Goal: Manage account settings

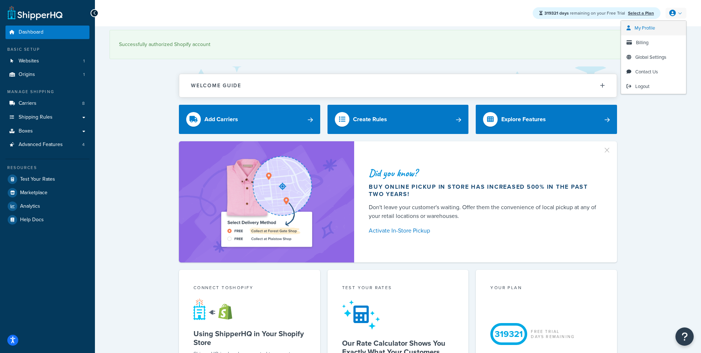
click at [653, 28] on span "My Profile" at bounding box center [645, 27] width 20 height 7
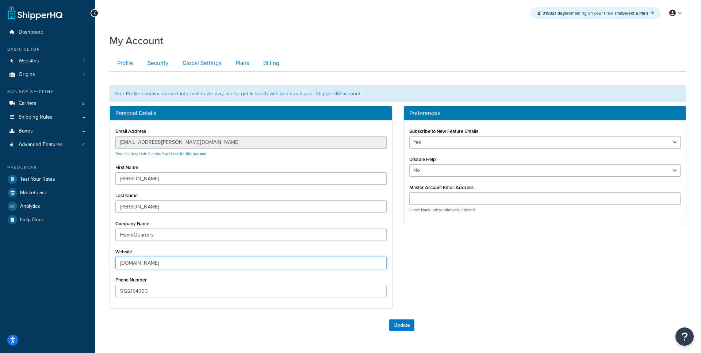
click at [176, 264] on input "[DOMAIN_NAME]" at bounding box center [250, 263] width 271 height 12
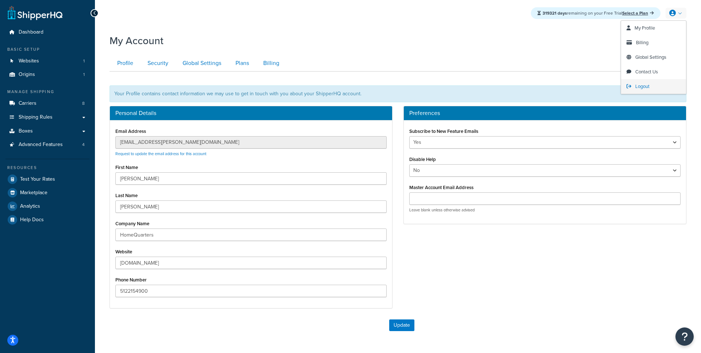
click at [646, 91] on link "Logout" at bounding box center [653, 86] width 65 height 15
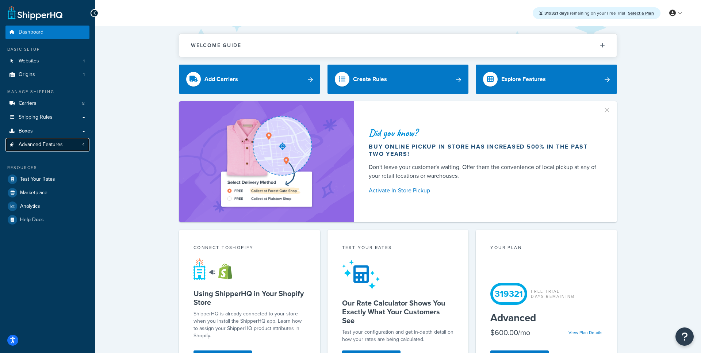
click at [38, 142] on span "Advanced Features" at bounding box center [41, 145] width 44 height 6
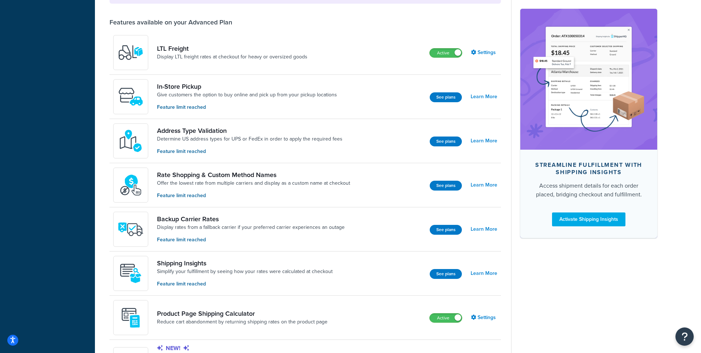
scroll to position [281, 0]
